Goal: Find specific page/section: Find specific page/section

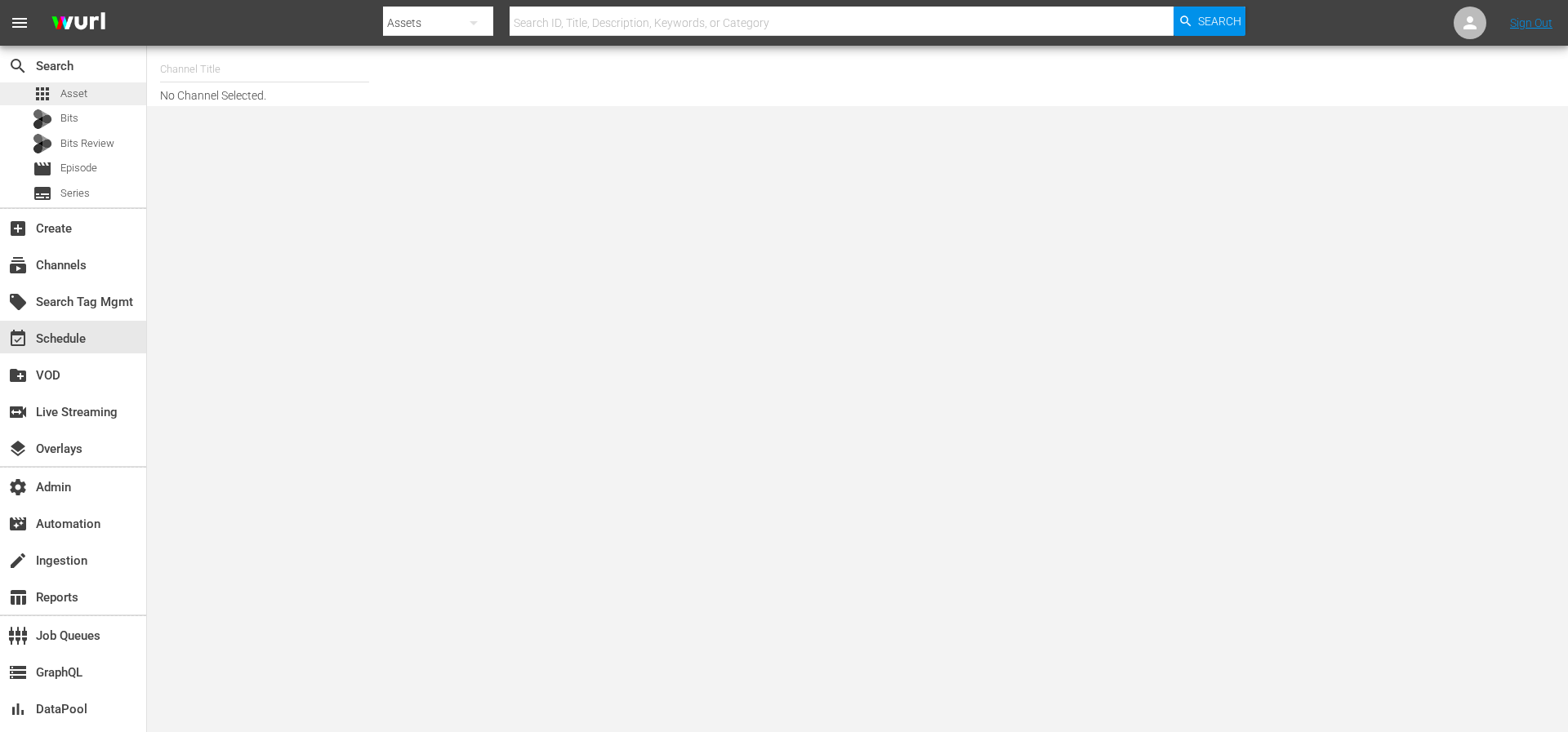
click at [101, 98] on div "apps Asset" at bounding box center [73, 93] width 146 height 23
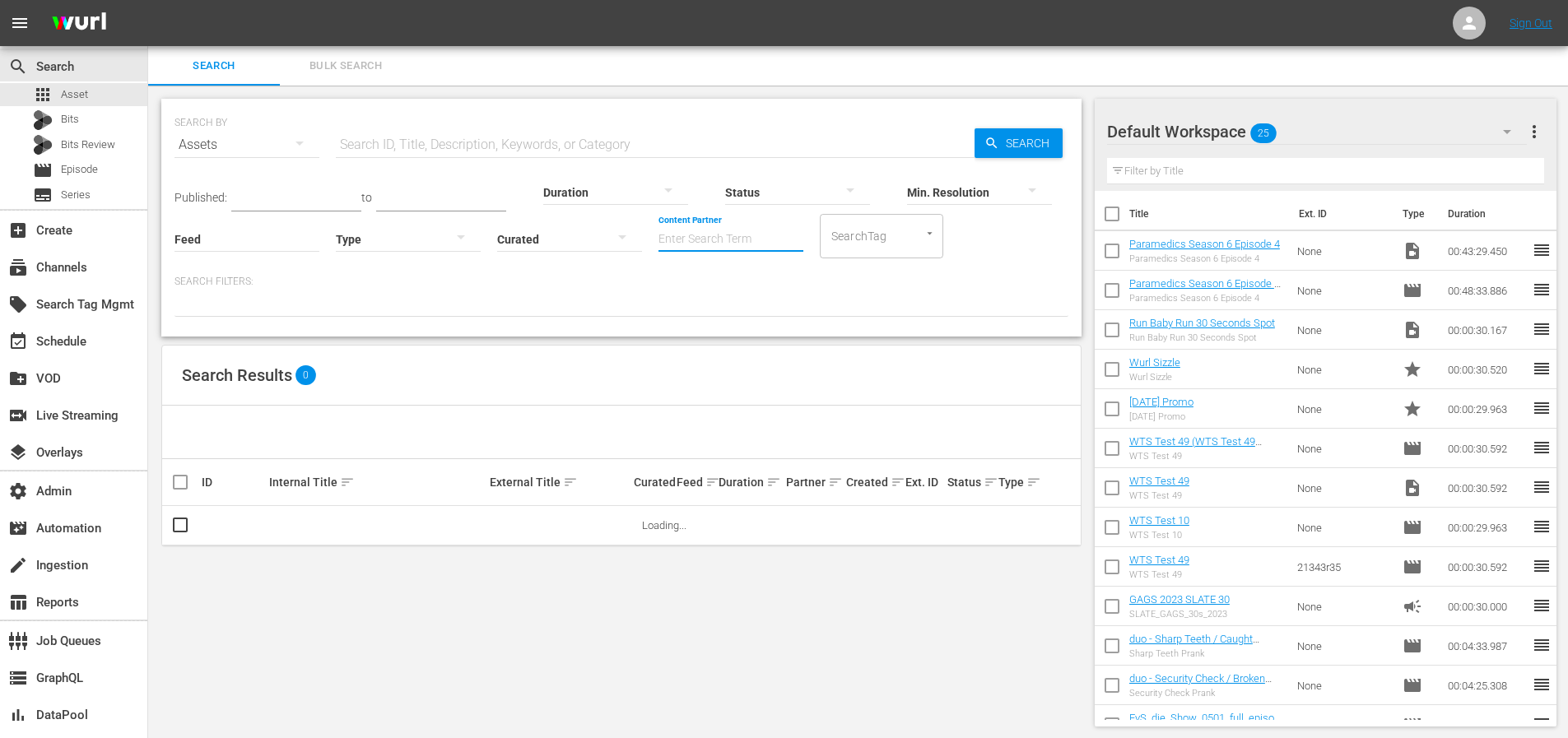
click at [696, 238] on input "Content Partner" at bounding box center [732, 240] width 145 height 59
click at [724, 315] on div "Sony Pictures Television (202)" at bounding box center [792, 324] width 241 height 40
type input "Sony Pictures Television (202)"
